Goal: Task Accomplishment & Management: Complete application form

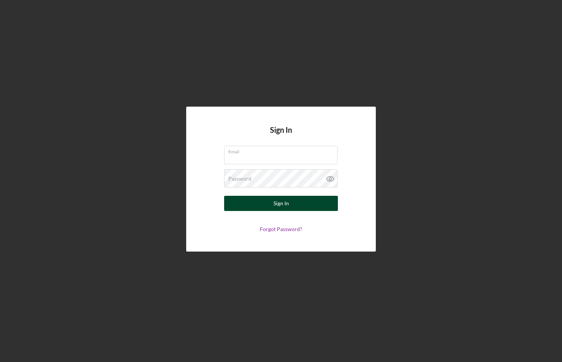
type input "[EMAIL_ADDRESS][DOMAIN_NAME]"
click at [282, 200] on div "Sign In" at bounding box center [282, 203] width 16 height 15
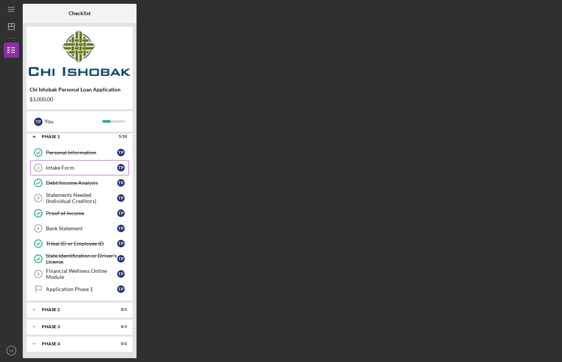
scroll to position [5, 0]
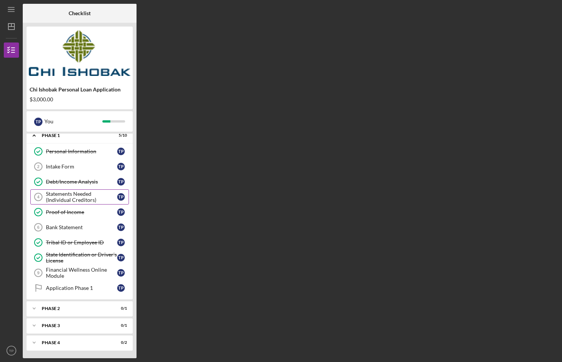
click at [69, 195] on div "Statements Needed (Individual Creditors)" at bounding box center [81, 197] width 71 height 12
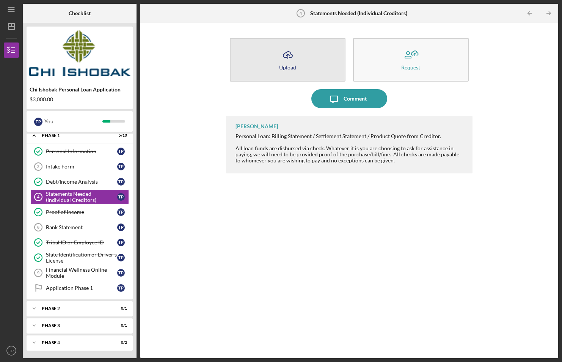
click at [331, 65] on button "Icon/Upload Upload" at bounding box center [288, 60] width 116 height 44
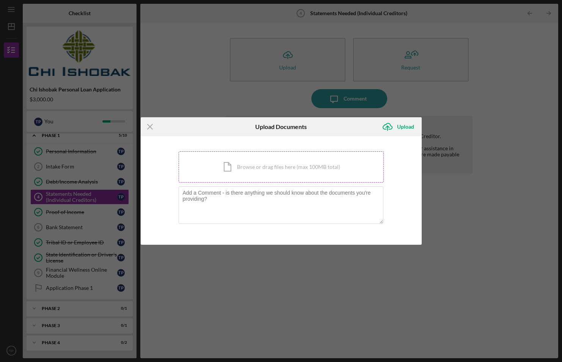
click at [267, 162] on div "Icon/Document Browse or drag files here (max 100MB total) Tap to choose files o…" at bounding box center [281, 166] width 205 height 31
drag, startPoint x: 252, startPoint y: 168, endPoint x: 461, endPoint y: 213, distance: 213.4
click at [461, 213] on div "Icon/Menu Close Upload Documents Icon/Upload Upload You're uploading documents …" at bounding box center [281, 181] width 562 height 362
drag, startPoint x: 318, startPoint y: 159, endPoint x: 280, endPoint y: 170, distance: 39.6
click at [280, 170] on div "Icon/Document Browse or drag files here (max 100MB total) Tap to choose files o…" at bounding box center [281, 166] width 205 height 31
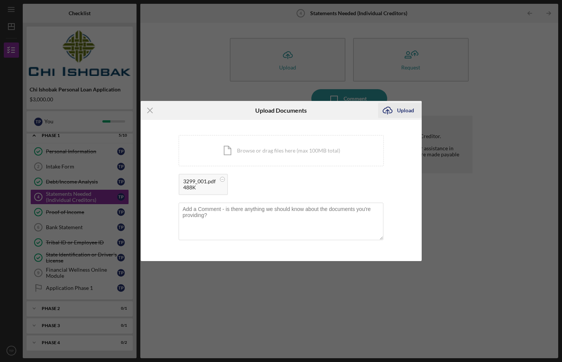
click at [399, 109] on div "Upload" at bounding box center [405, 110] width 17 height 15
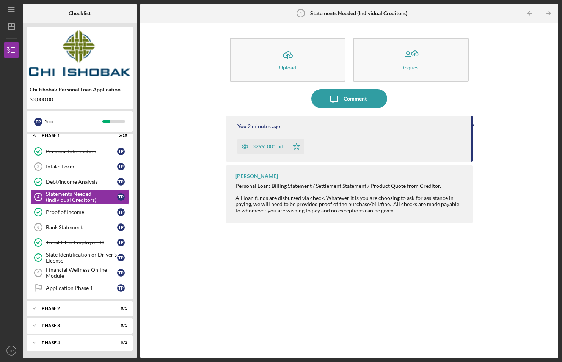
click at [329, 134] on div "You 2 minutes ago 3299_001.pdf Icon/Star" at bounding box center [349, 139] width 246 height 46
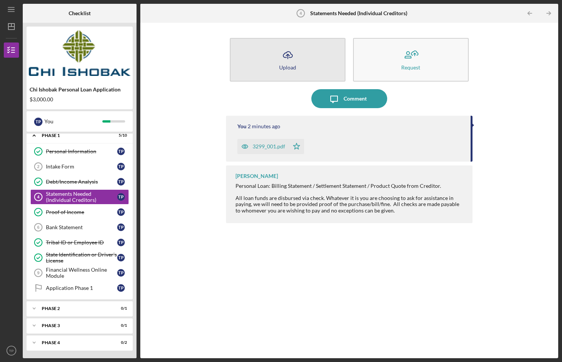
click at [299, 57] on button "Icon/Upload Upload" at bounding box center [288, 60] width 116 height 44
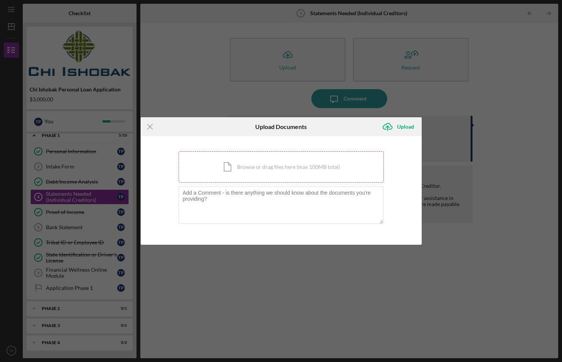
click at [261, 168] on div "Icon/Document Browse or drag files here (max 100MB total) Tap to choose files o…" at bounding box center [281, 166] width 205 height 31
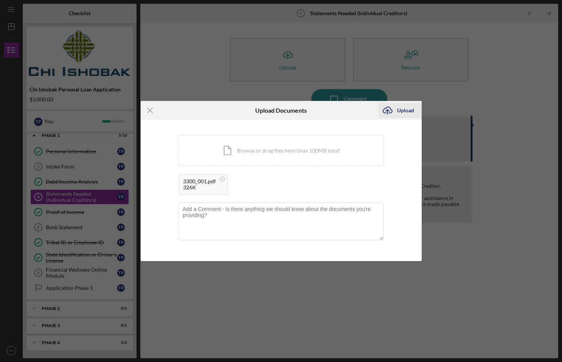
click at [411, 109] on div "Upload" at bounding box center [405, 110] width 17 height 15
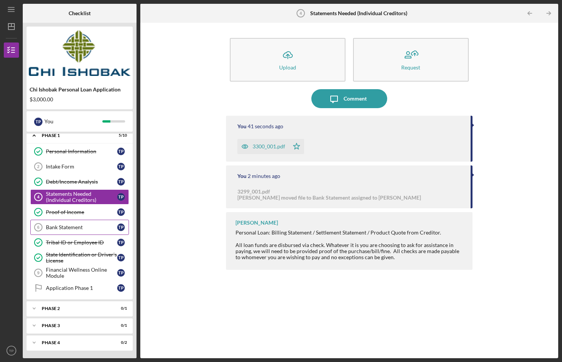
click at [70, 229] on div "Bank Statement" at bounding box center [81, 227] width 71 height 6
